Goal: Information Seeking & Learning: Learn about a topic

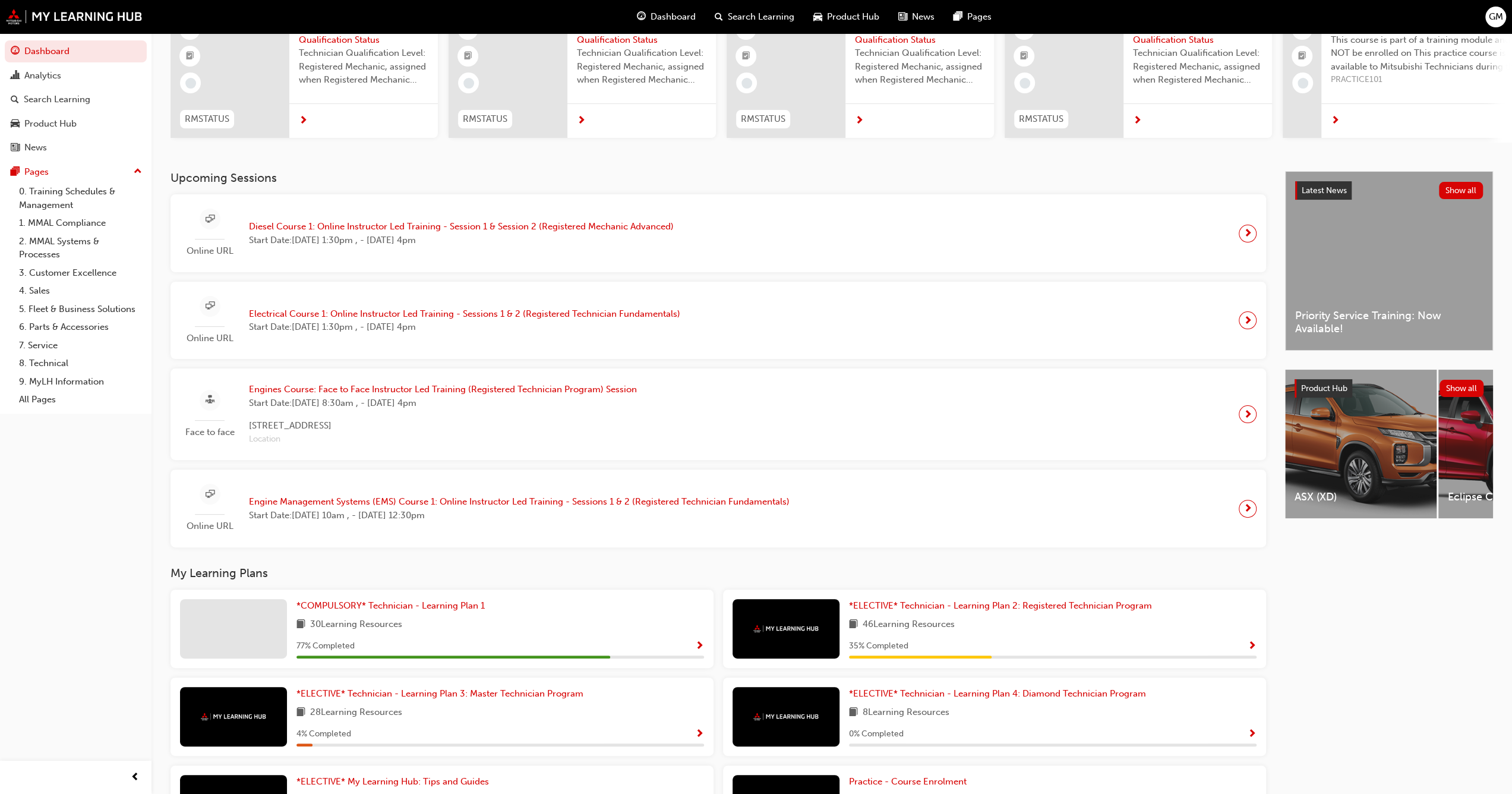
scroll to position [119, 0]
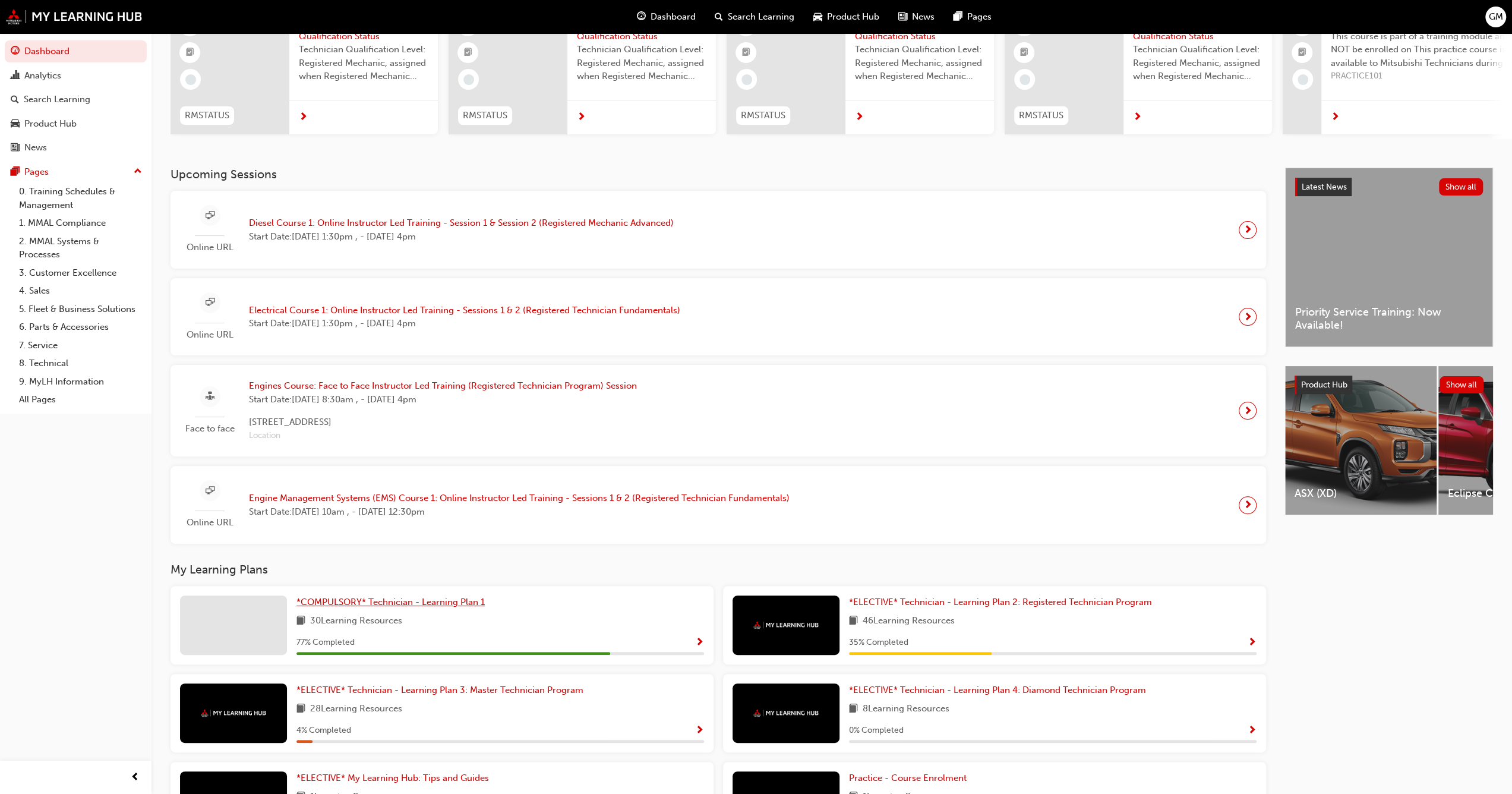
click at [378, 445] on span "*COMPULSORY* Technician - Learning Plan 1" at bounding box center [391, 601] width 188 height 10
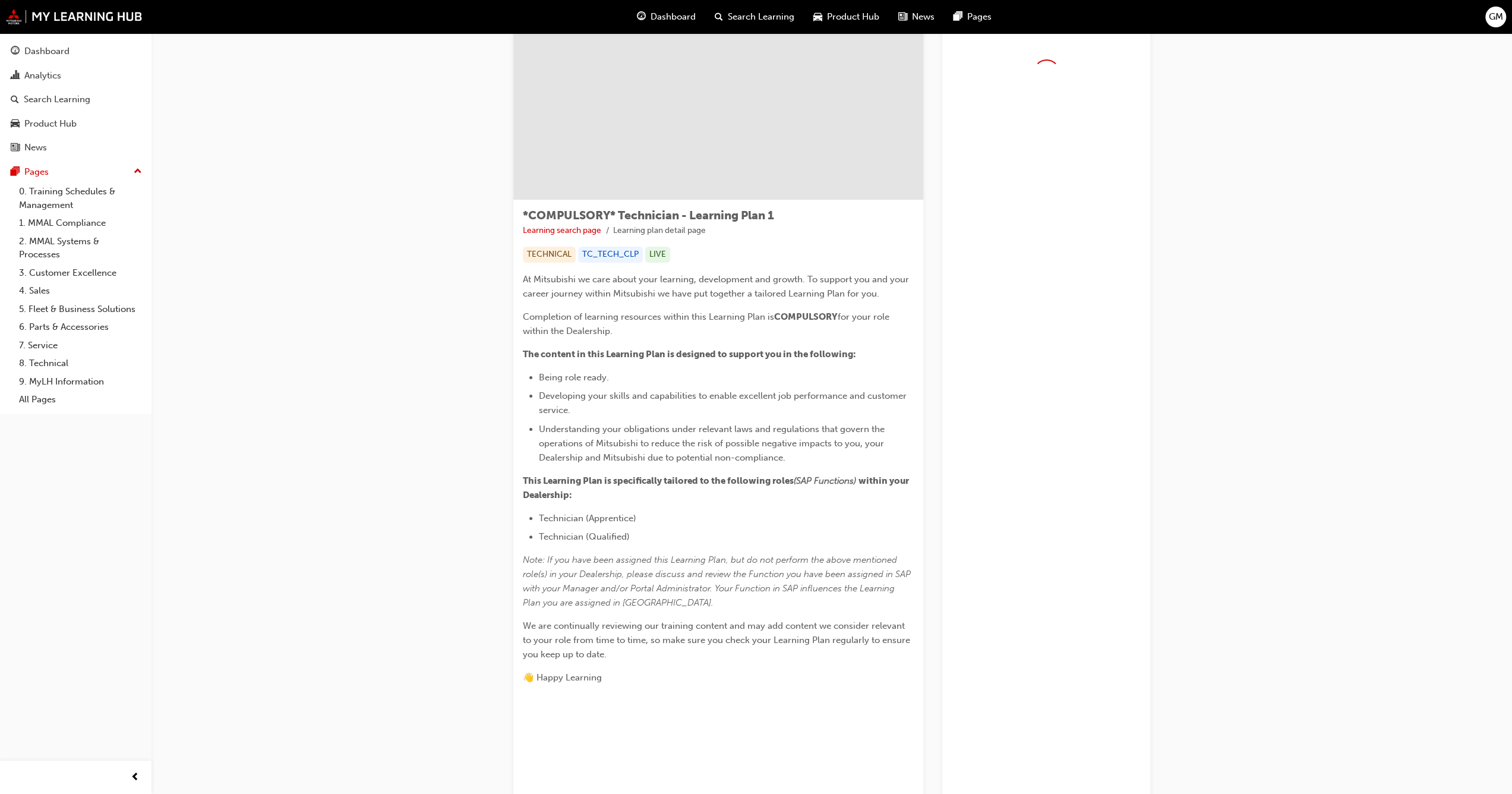
scroll to position [59, 0]
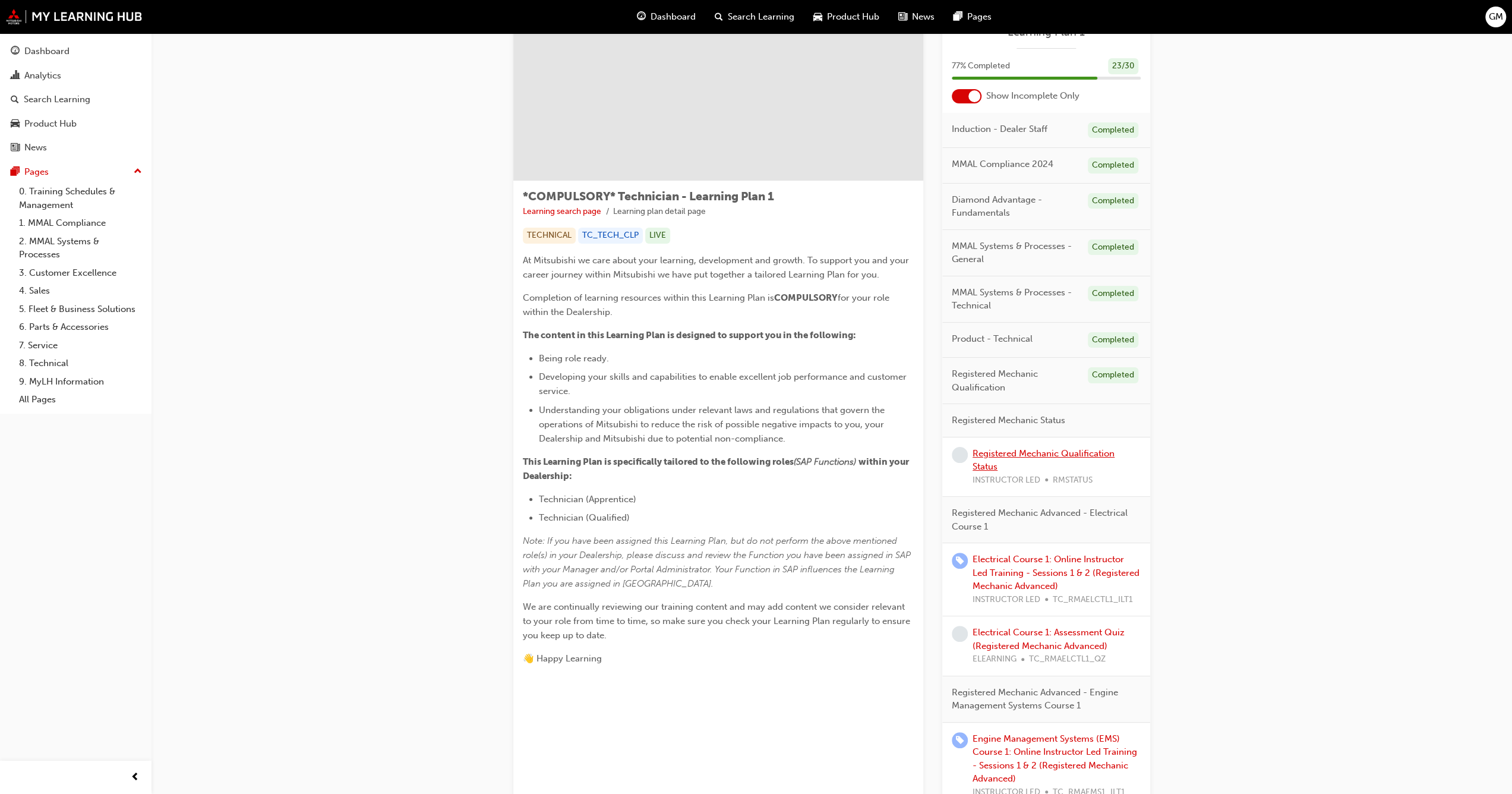
click at [594, 445] on link "Registered Mechanic Qualification Status" at bounding box center [1044, 461] width 142 height 24
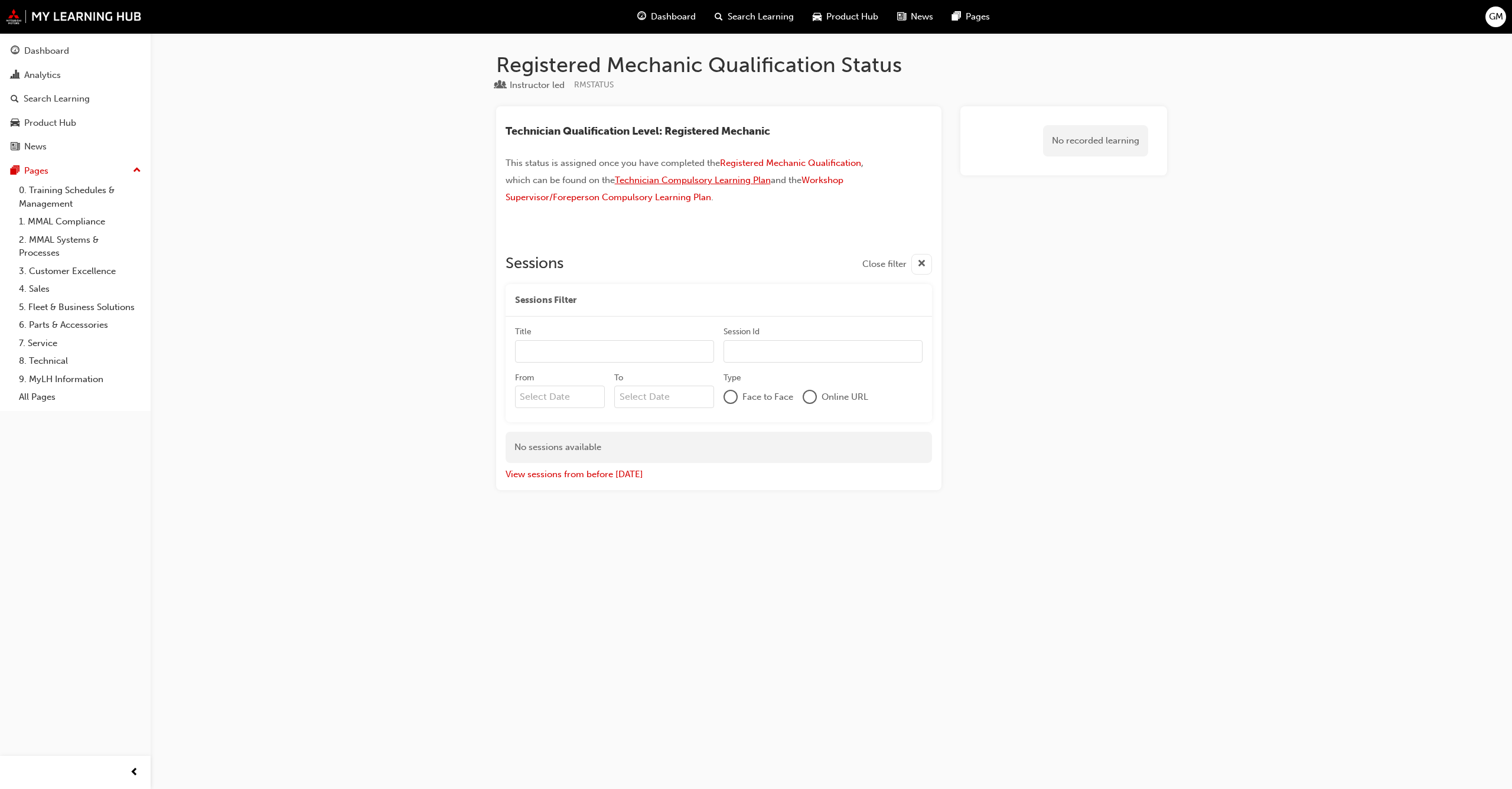
click at [591, 178] on span "Technician Compulsory Learning Plan" at bounding box center [693, 180] width 156 height 10
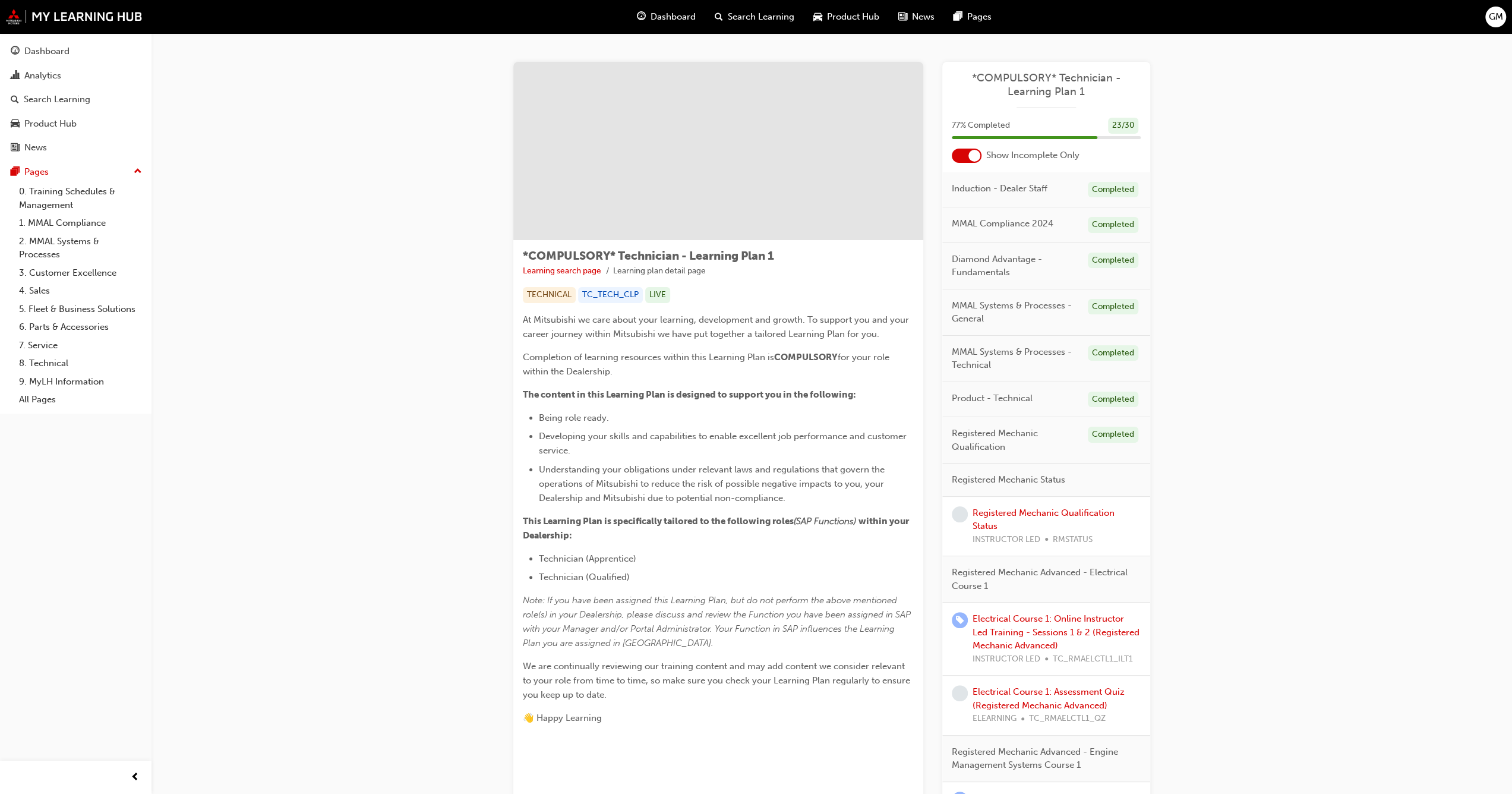
click at [962, 156] on div at bounding box center [967, 155] width 30 height 14
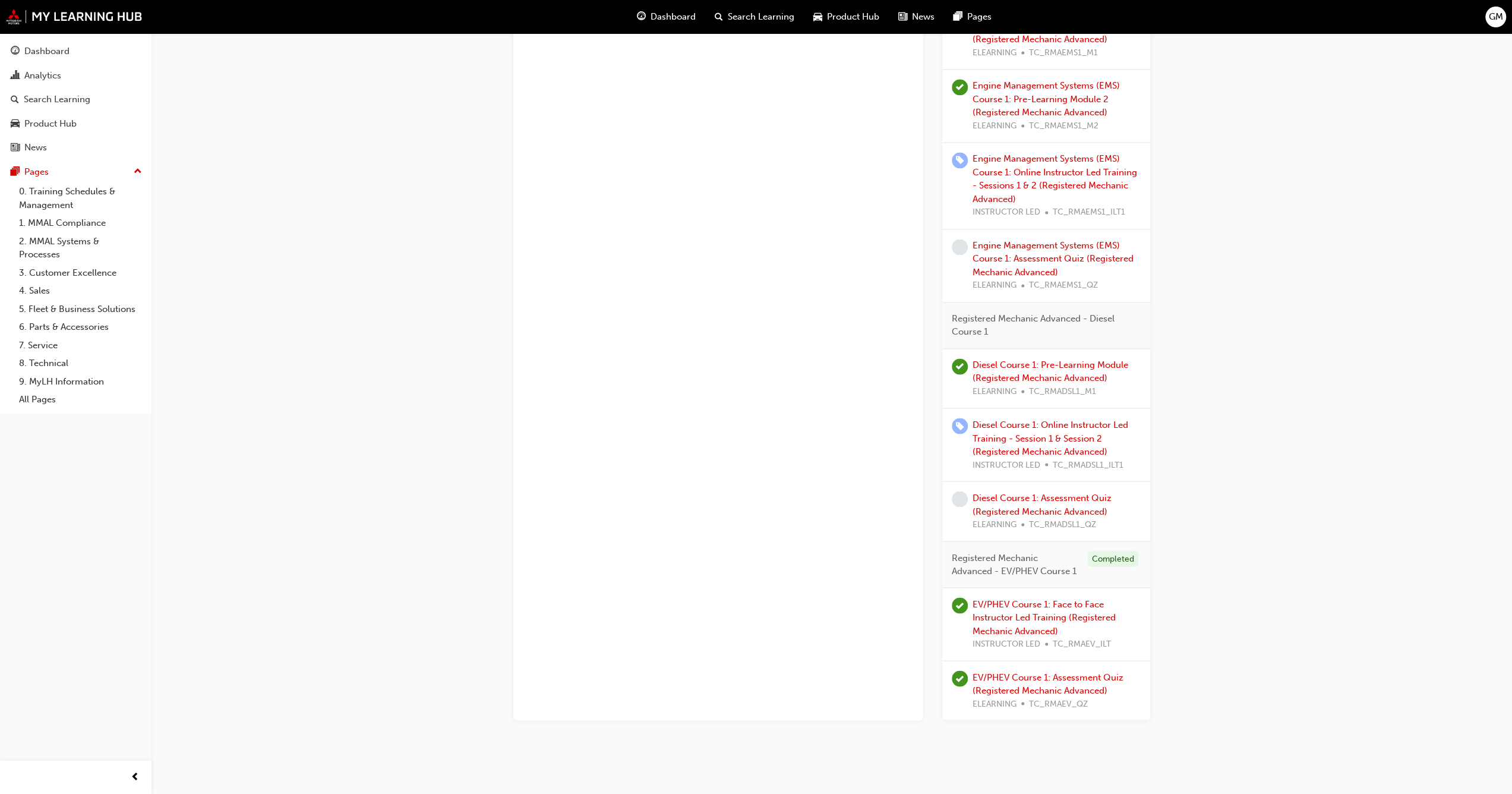
scroll to position [1851, 0]
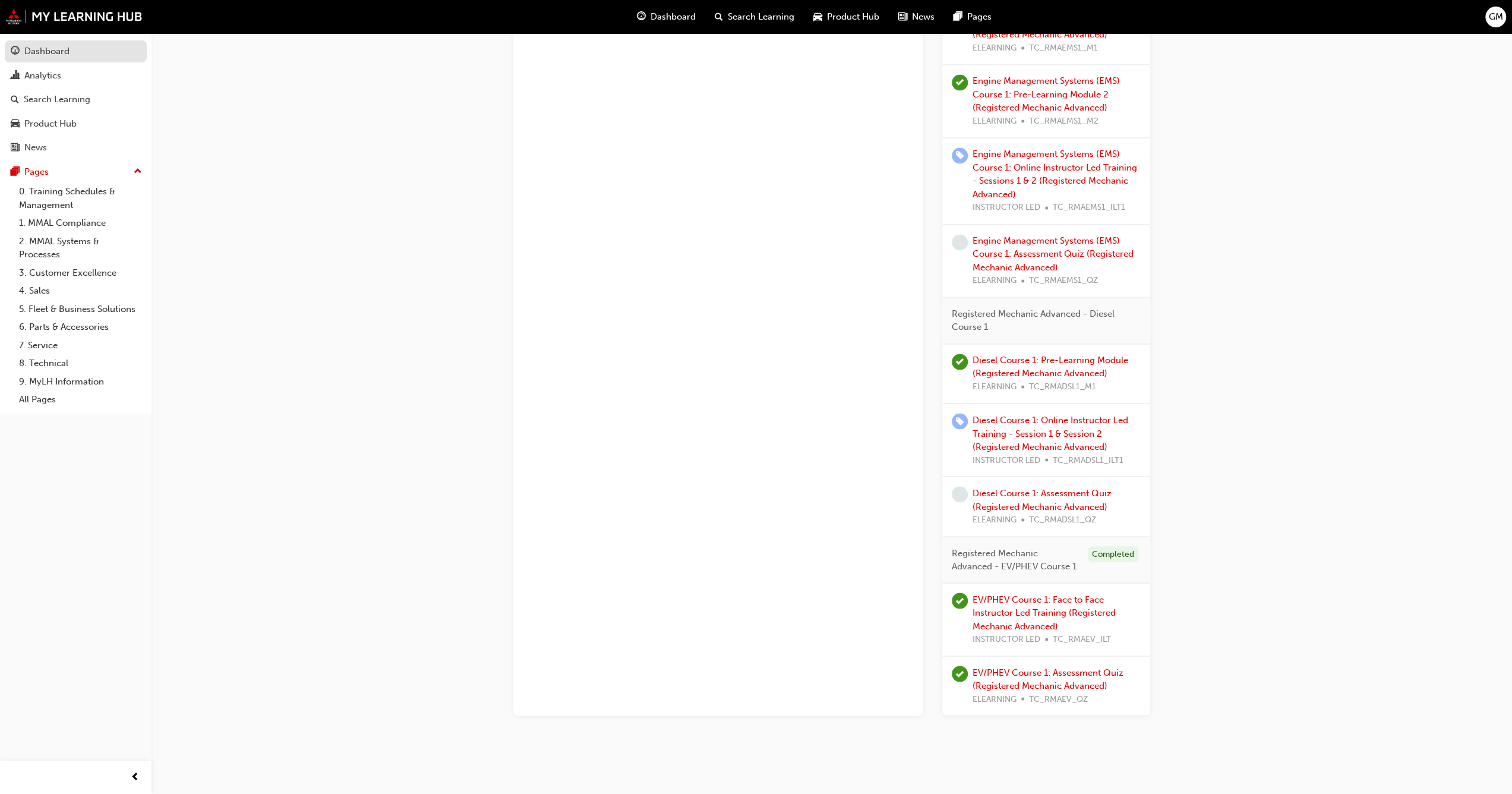
click at [45, 51] on div "Dashboard" at bounding box center [47, 51] width 45 height 14
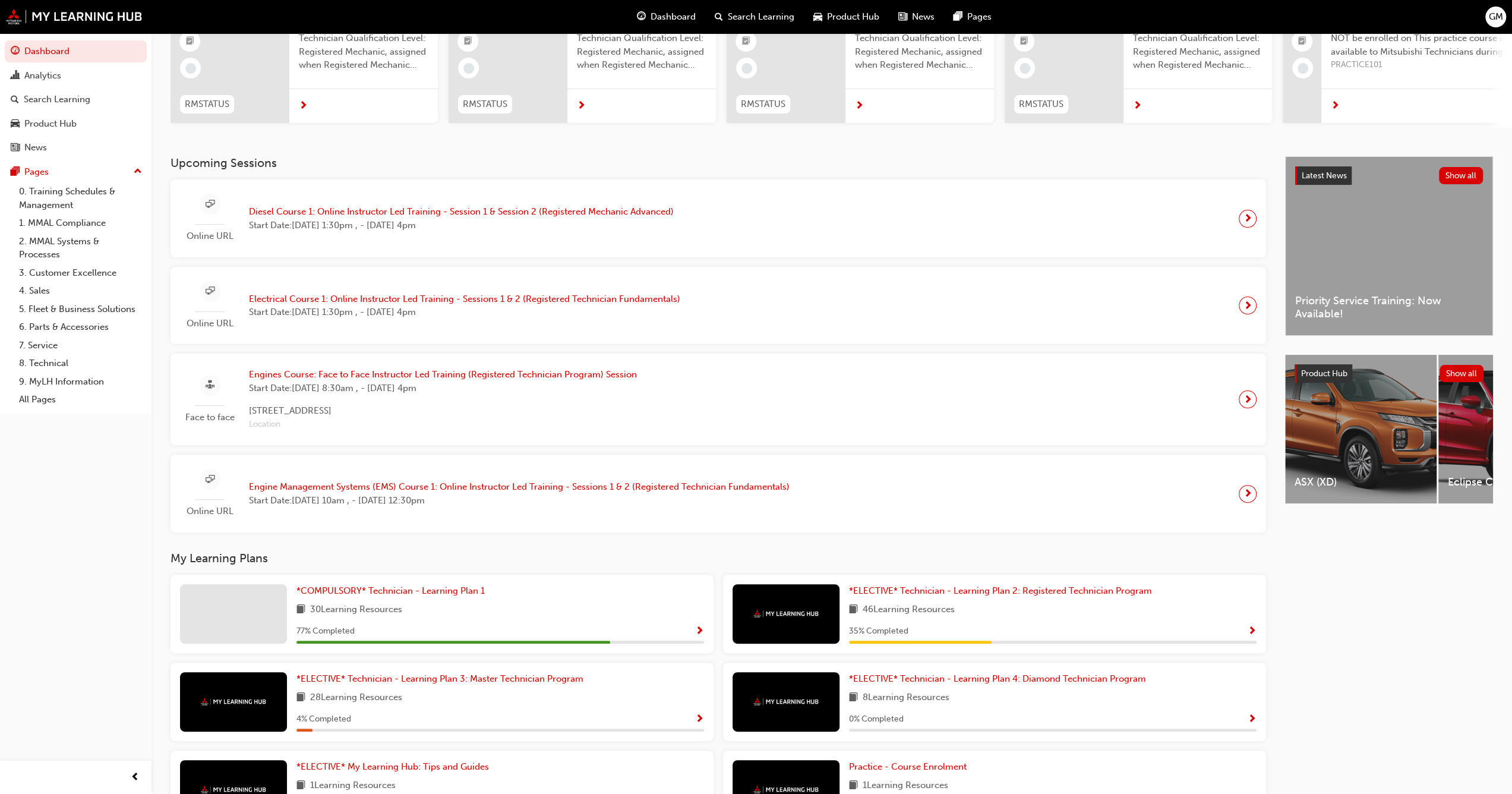
scroll to position [49, 0]
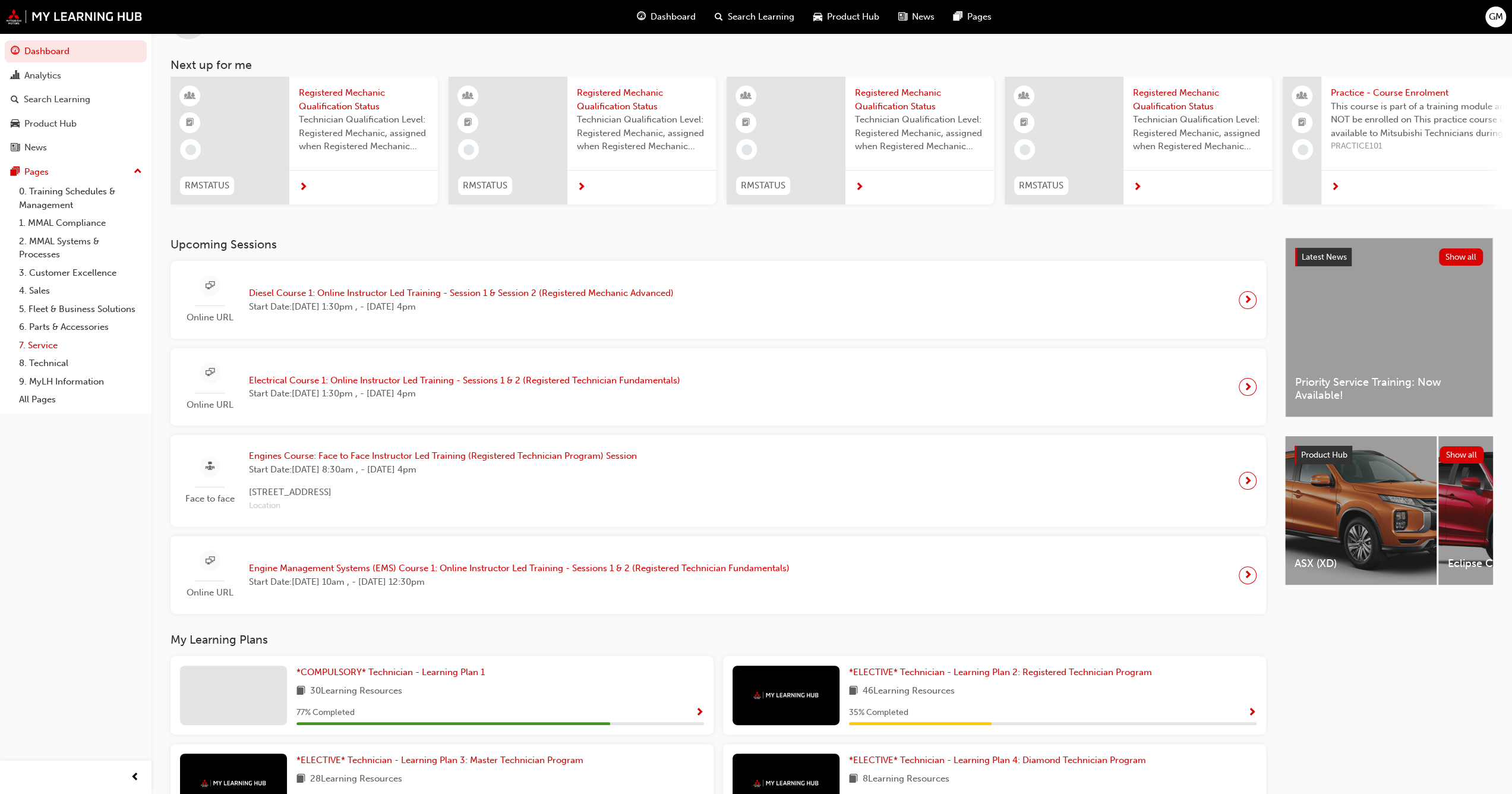
click at [57, 347] on link "7. Service" at bounding box center [80, 346] width 133 height 19
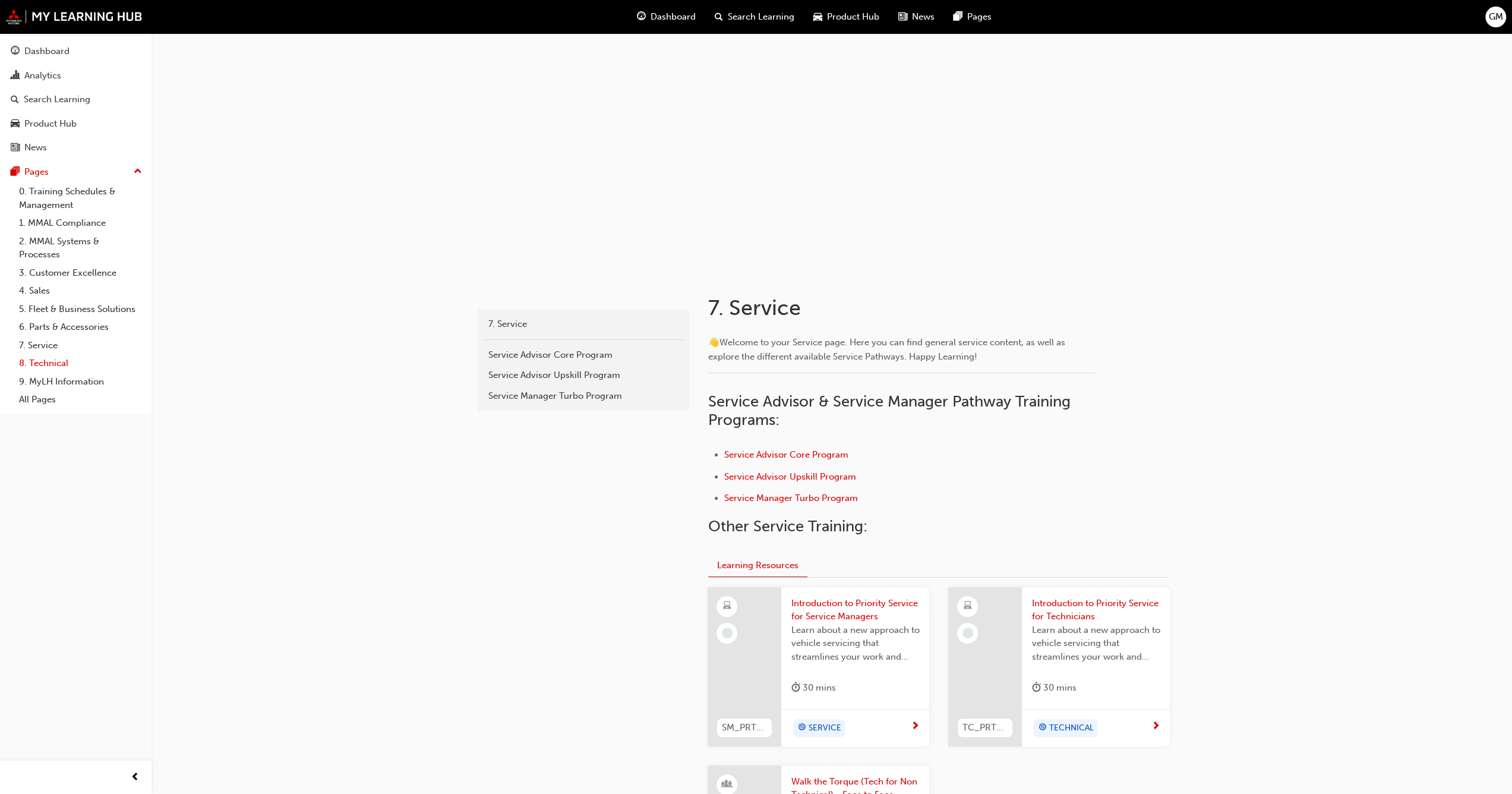
click at [41, 363] on link "8. Technical" at bounding box center [80, 364] width 133 height 19
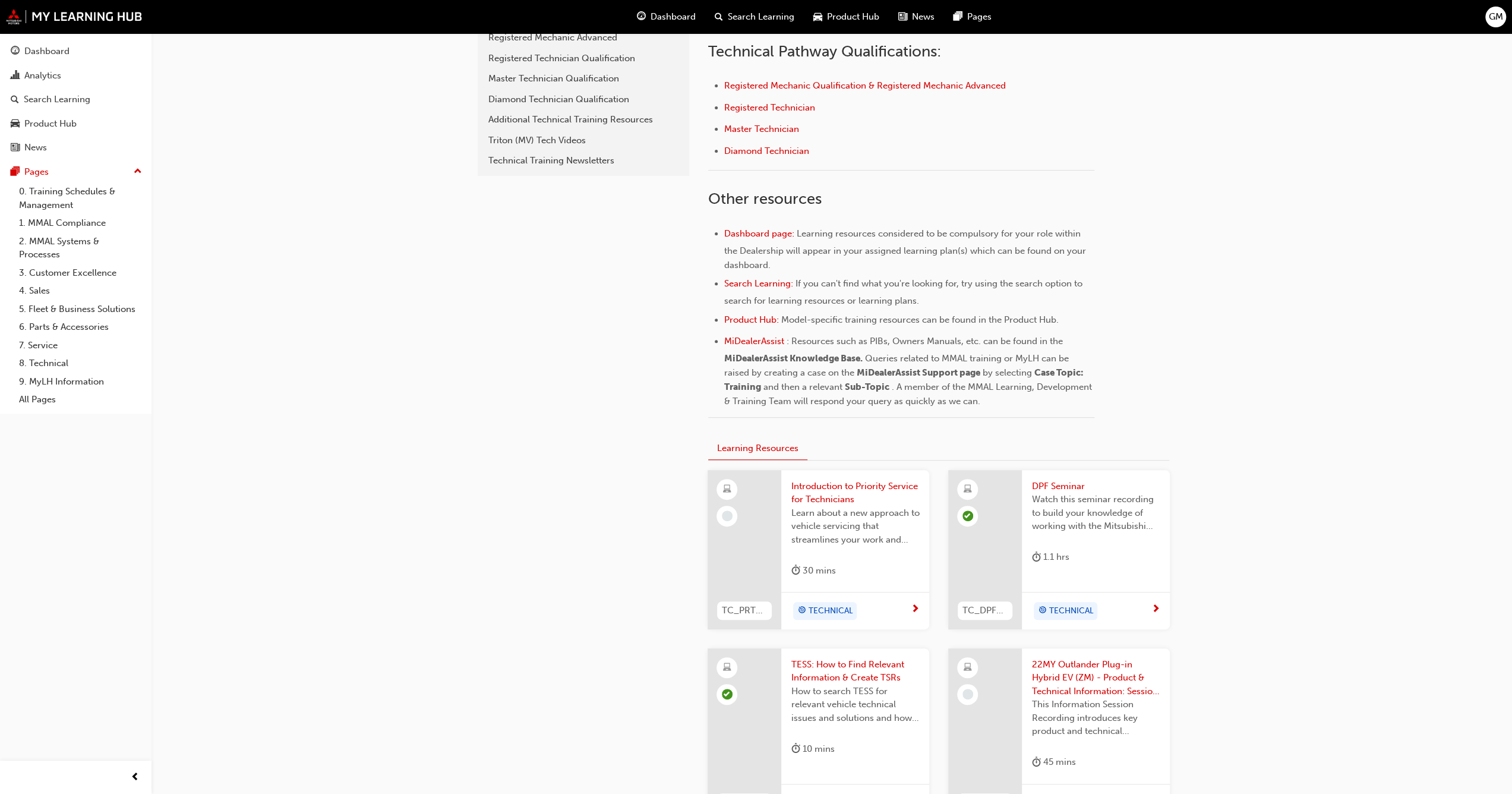
scroll to position [218, 0]
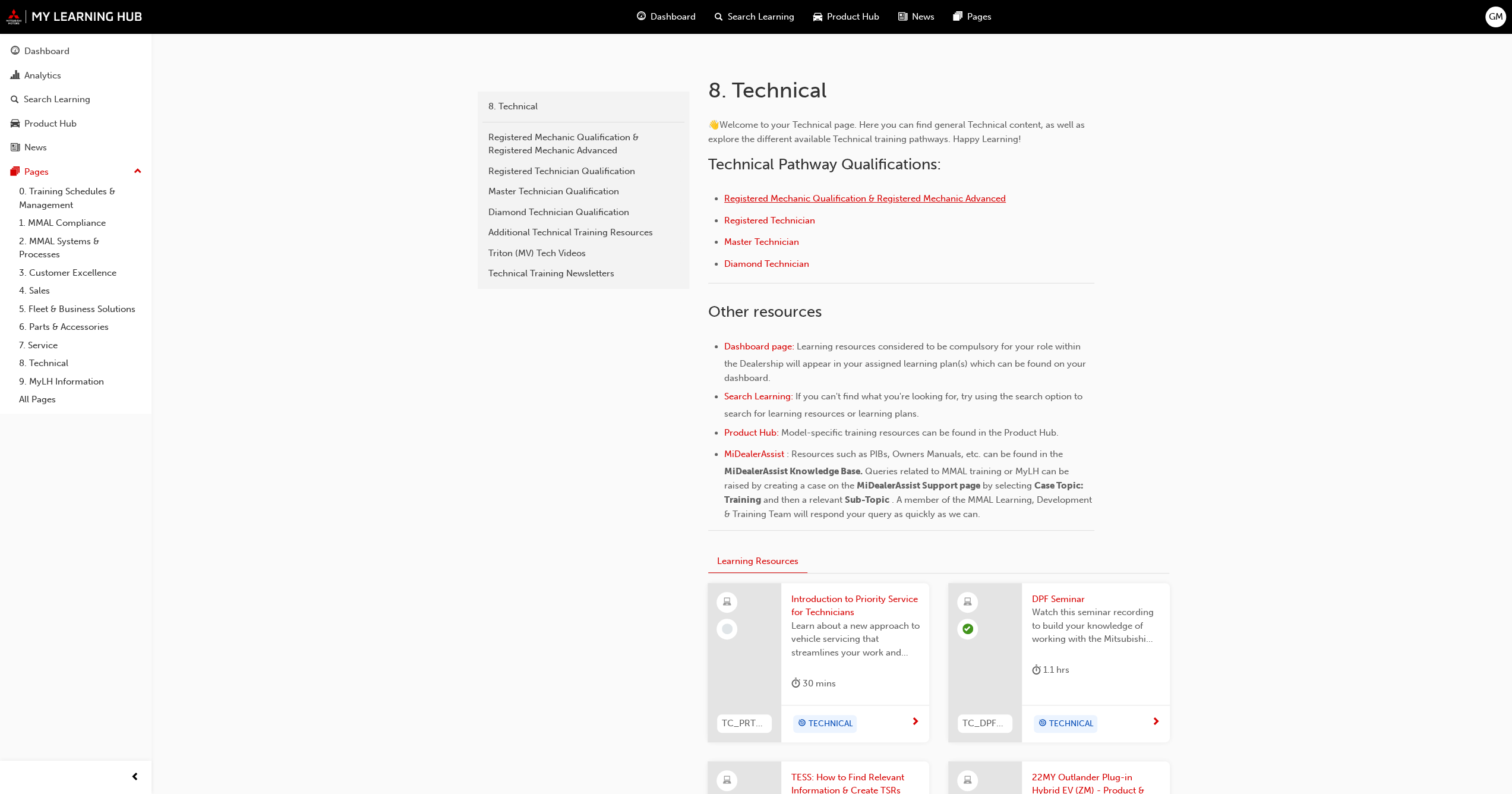
click at [849, 197] on span "Registered Mechanic Qualification & Registered Mechanic Advanced" at bounding box center [865, 198] width 282 height 10
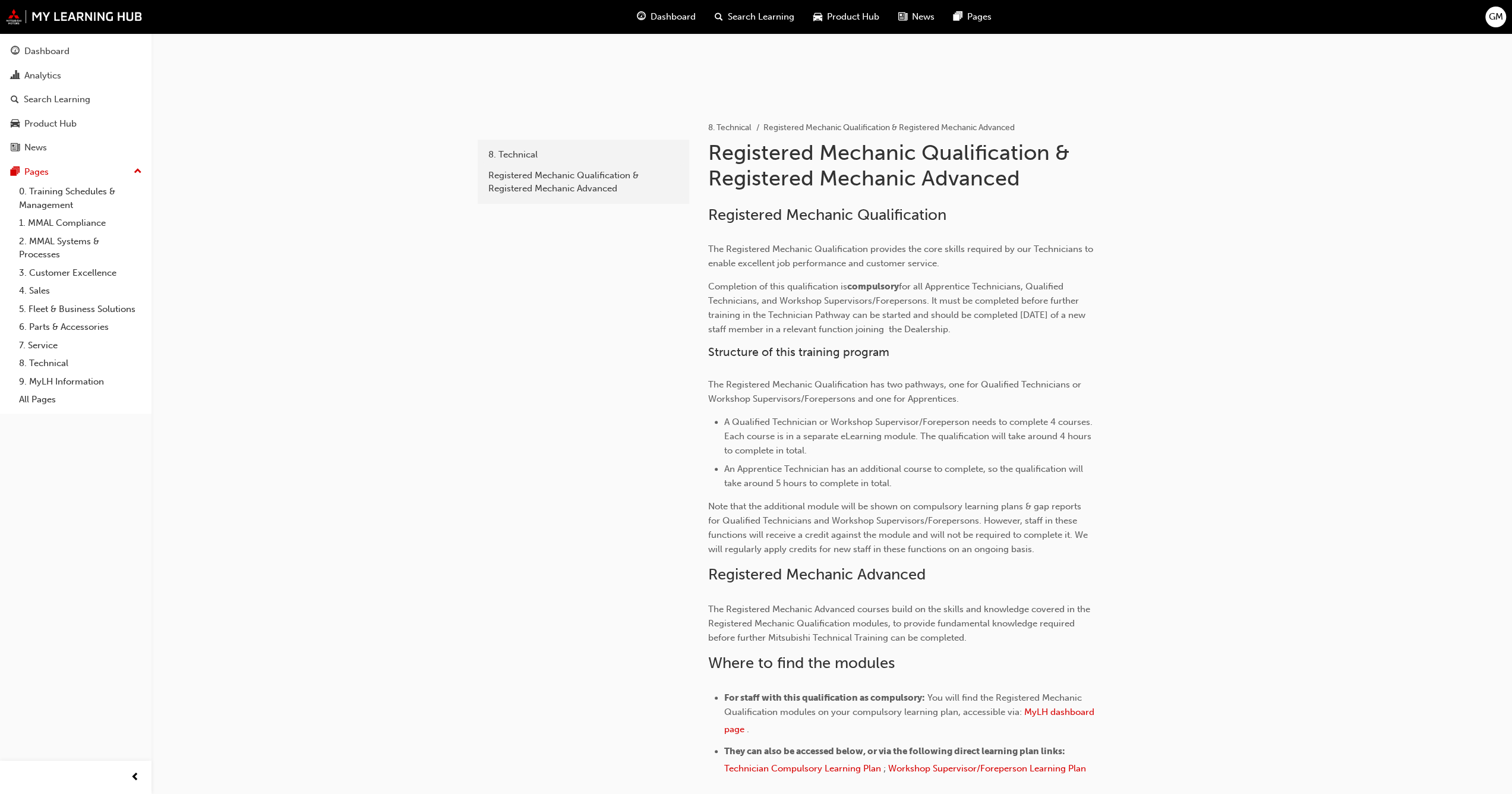
scroll to position [41, 0]
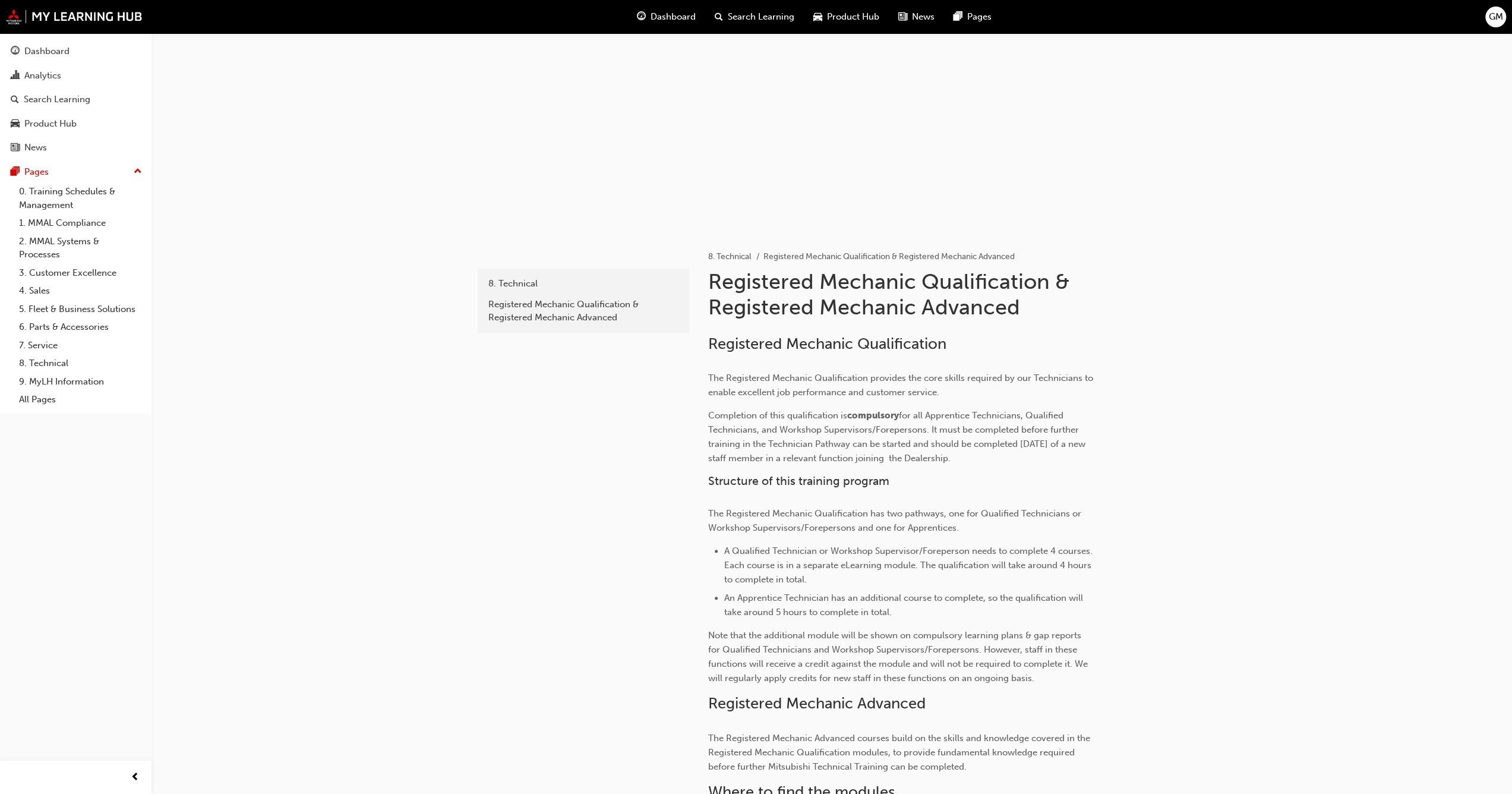
click at [772, 154] on div at bounding box center [832, 111] width 713 height 237
